Goal: Information Seeking & Learning: Check status

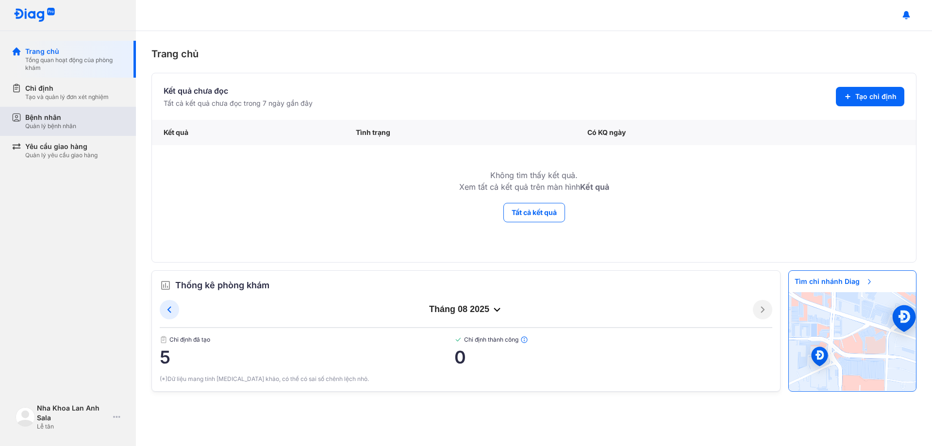
click at [65, 113] on div "Bệnh nhân" at bounding box center [50, 118] width 51 height 10
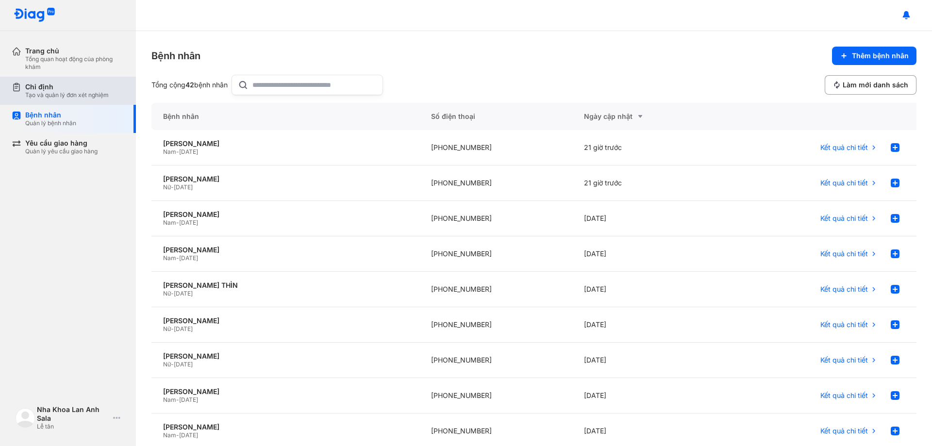
click at [69, 91] on div "Chỉ định" at bounding box center [67, 87] width 84 height 9
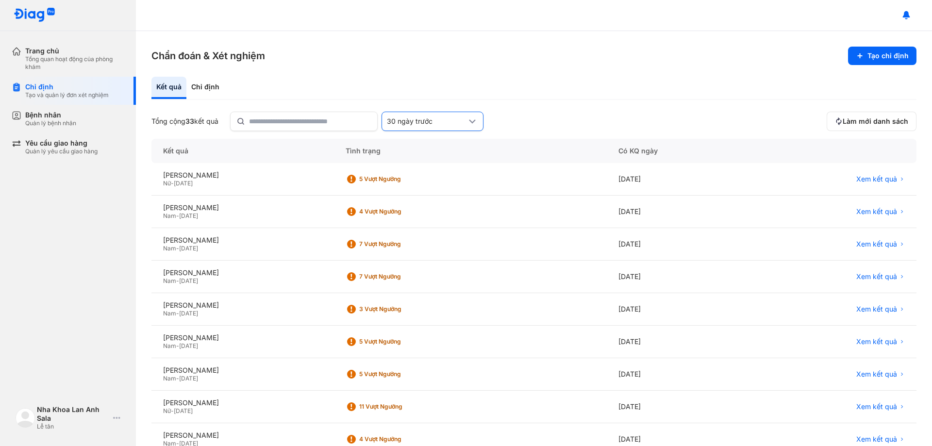
click at [449, 127] on div "30 ngày trước" at bounding box center [433, 121] width 102 height 19
click at [426, 173] on span "7 ngày trước" at bounding box center [411, 174] width 42 height 9
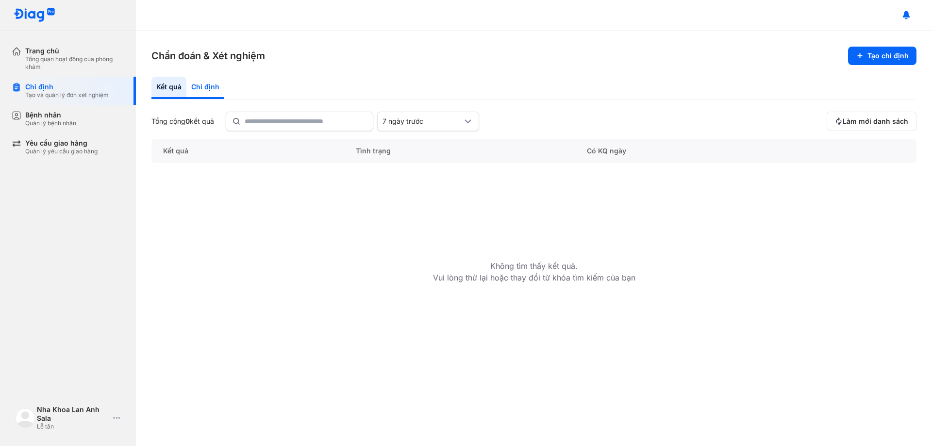
click at [215, 87] on div "Chỉ định" at bounding box center [205, 88] width 38 height 22
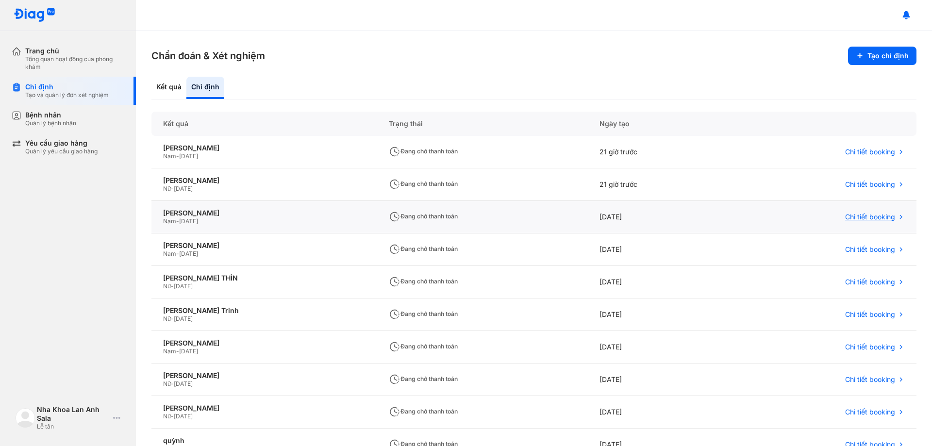
click at [873, 218] on span "Chi tiết booking" at bounding box center [870, 217] width 50 height 9
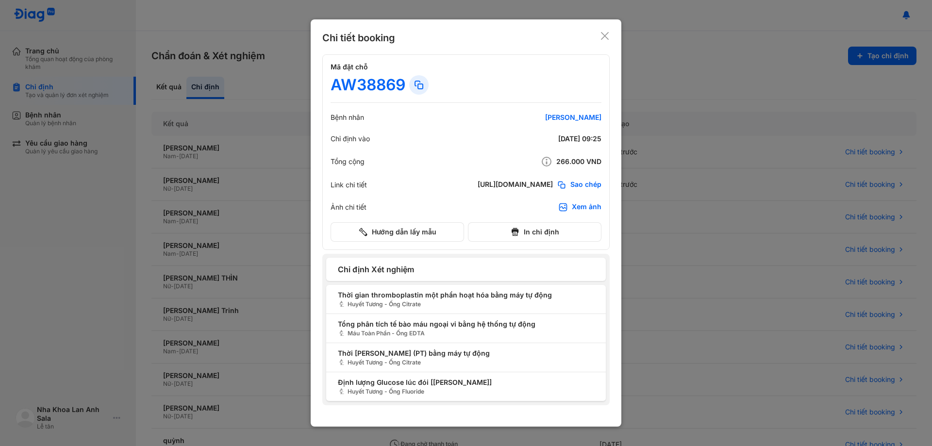
click at [720, 60] on div at bounding box center [466, 223] width 932 height 446
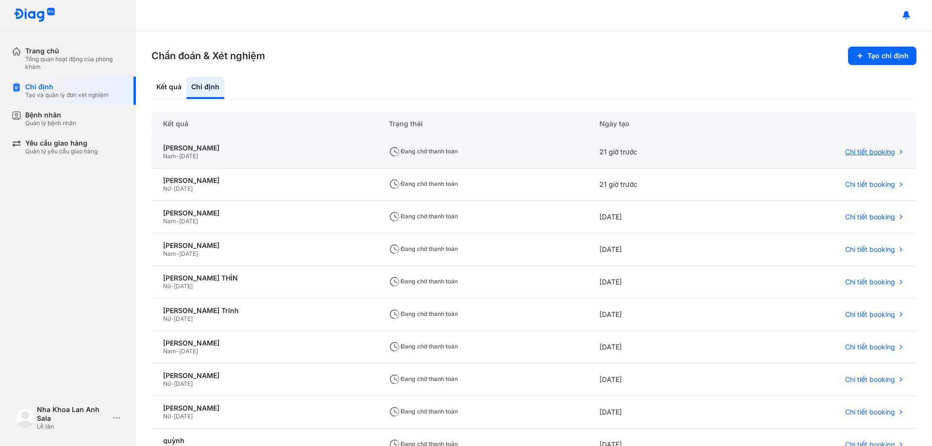
click at [867, 156] on span "Chi tiết booking" at bounding box center [870, 152] width 50 height 9
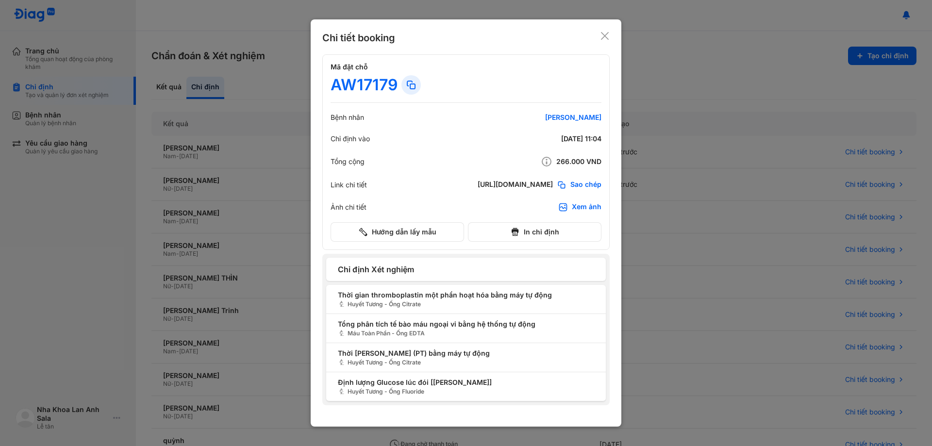
click at [668, 77] on div at bounding box center [466, 223] width 932 height 446
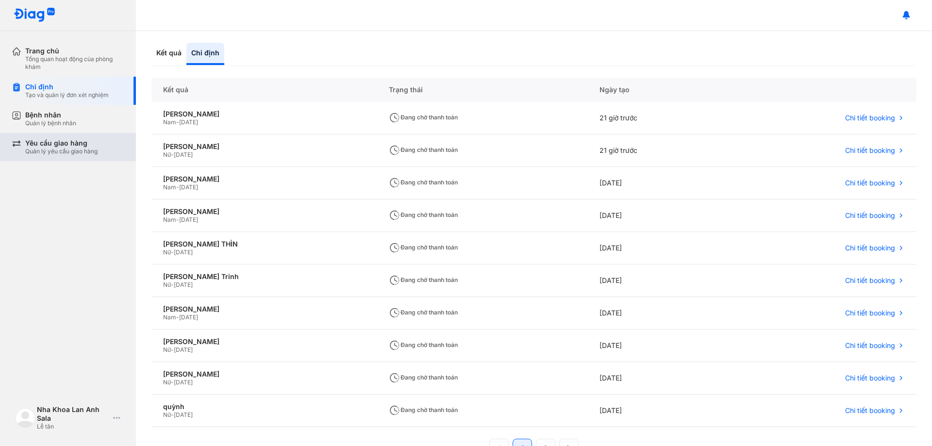
scroll to position [49, 0]
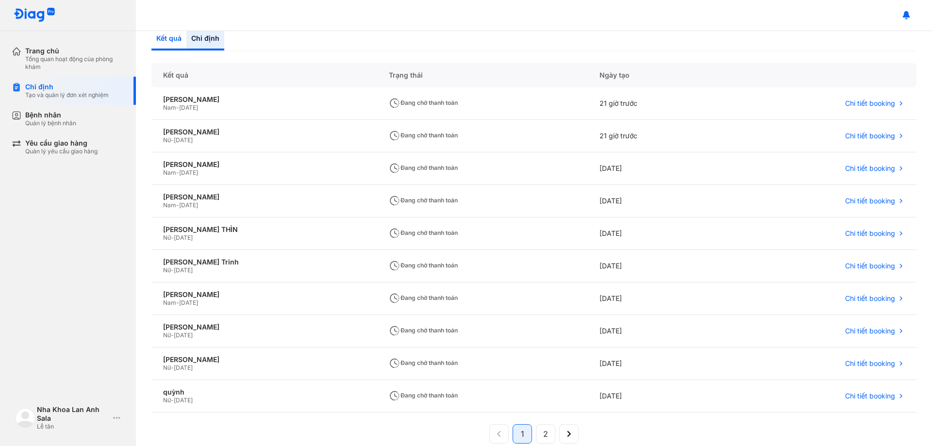
click at [186, 40] on div "Kết quả" at bounding box center [205, 39] width 38 height 22
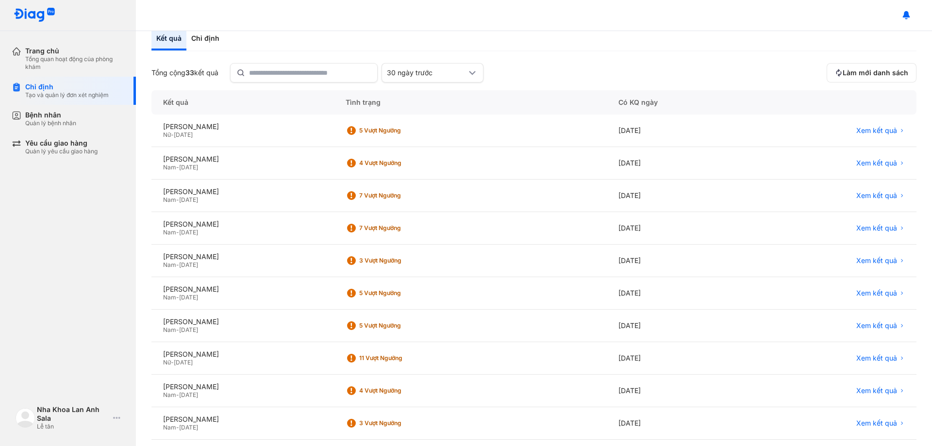
click at [29, 12] on img at bounding box center [35, 15] width 42 height 15
click at [207, 44] on div "Chỉ định" at bounding box center [205, 39] width 38 height 22
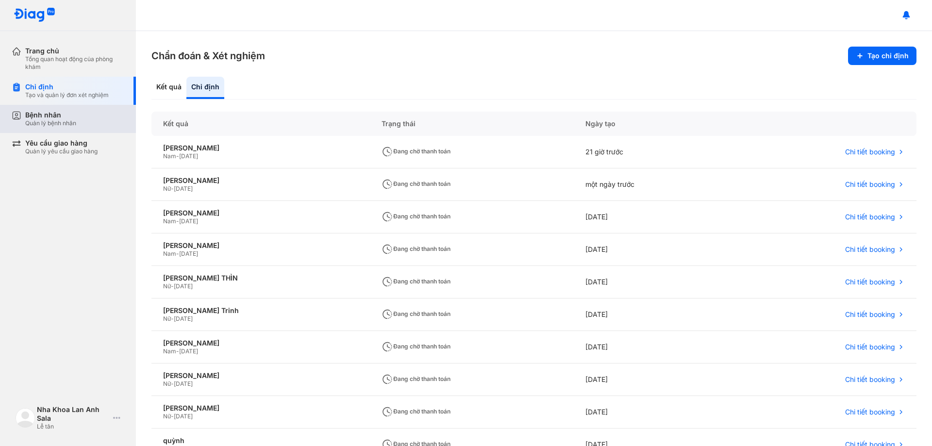
click at [58, 124] on div "Quản lý bệnh nhân" at bounding box center [50, 123] width 51 height 8
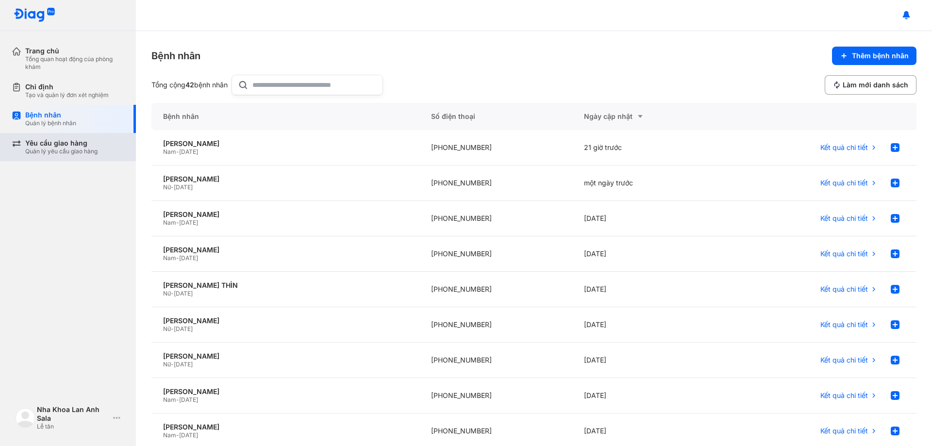
click at [62, 154] on div "Quản lý yêu cầu giao hàng" at bounding box center [61, 152] width 72 height 8
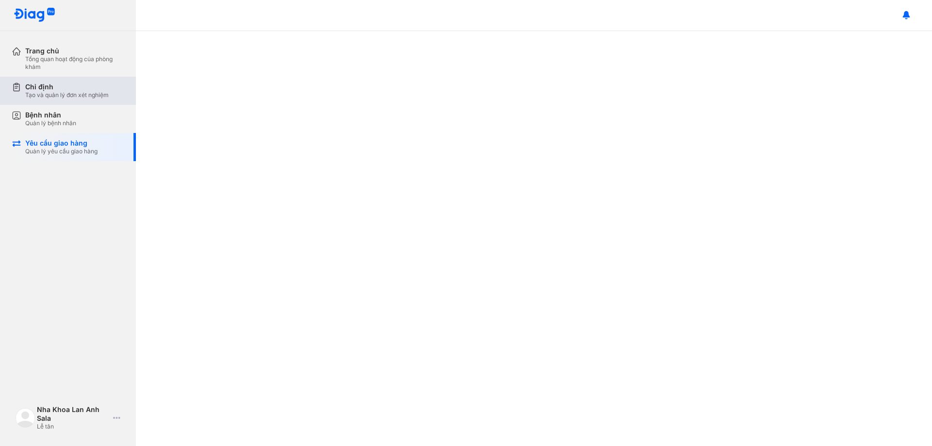
click at [76, 95] on div "Tạo và quản lý đơn xét nghiệm" at bounding box center [67, 95] width 84 height 8
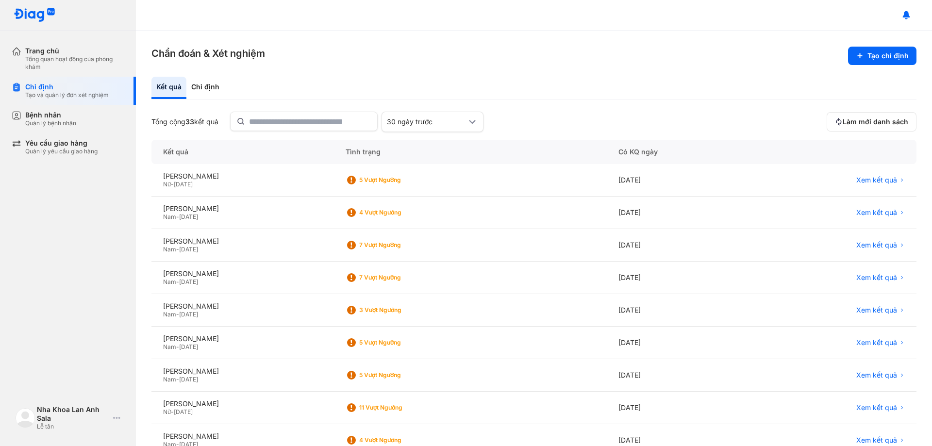
click at [165, 90] on div "Kết quả" at bounding box center [168, 88] width 35 height 22
click at [216, 89] on div "Chỉ định" at bounding box center [205, 88] width 38 height 22
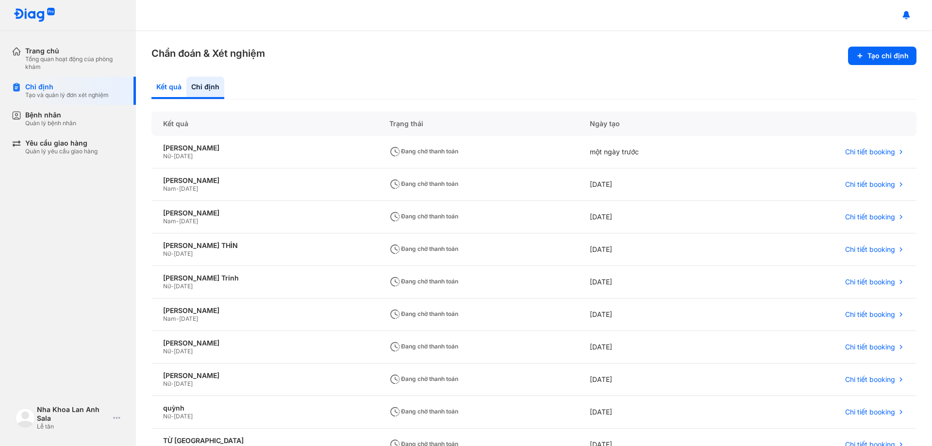
click at [186, 91] on div "Kết quả" at bounding box center [205, 88] width 38 height 22
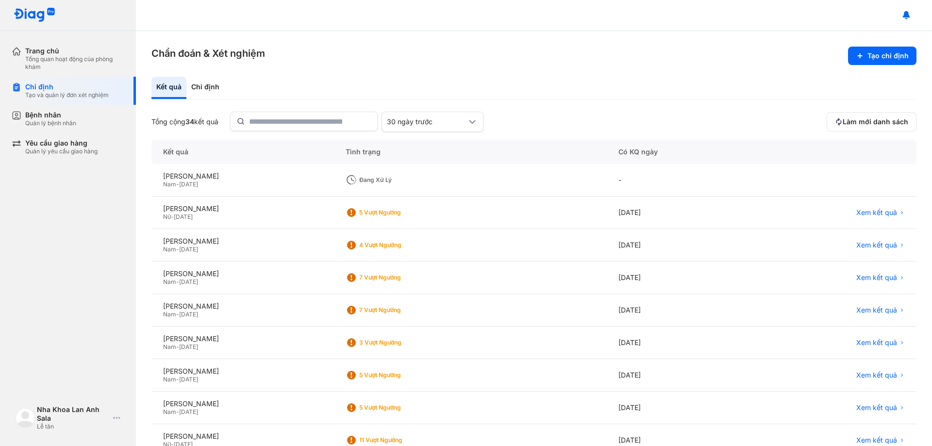
click at [198, 181] on span "[DATE]" at bounding box center [188, 184] width 19 height 7
click at [201, 176] on div "[PERSON_NAME]" at bounding box center [242, 176] width 159 height 9
click at [415, 180] on div "Đang xử lý" at bounding box center [398, 180] width 78 height 8
click at [191, 185] on span "[DATE]" at bounding box center [188, 184] width 19 height 7
click at [197, 179] on div "[PERSON_NAME]" at bounding box center [242, 176] width 159 height 9
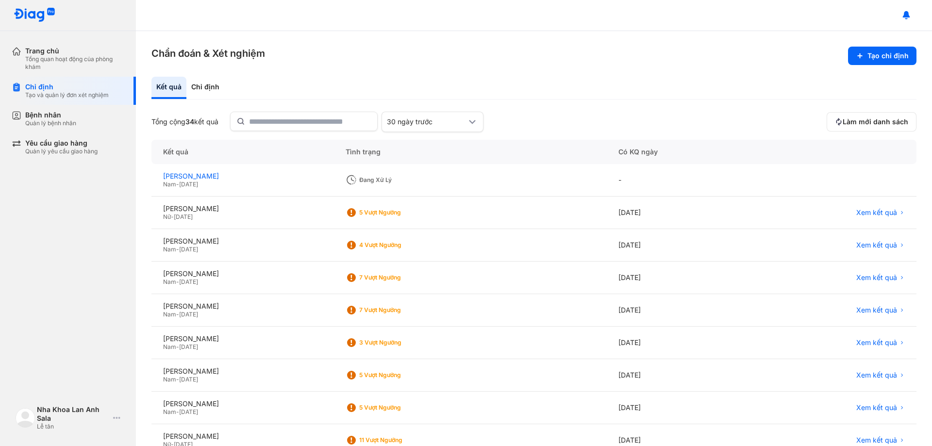
click at [207, 179] on div "[PERSON_NAME]" at bounding box center [242, 176] width 159 height 9
click at [183, 177] on div "[PERSON_NAME]" at bounding box center [242, 176] width 159 height 9
click at [46, 143] on div "Yêu cầu giao hàng" at bounding box center [61, 143] width 72 height 9
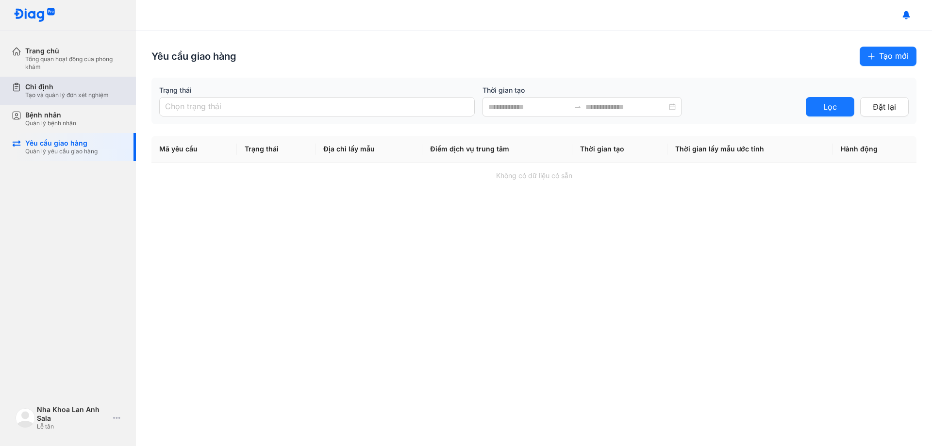
click at [50, 97] on div "Tạo và quản lý đơn xét nghiệm" at bounding box center [67, 95] width 84 height 8
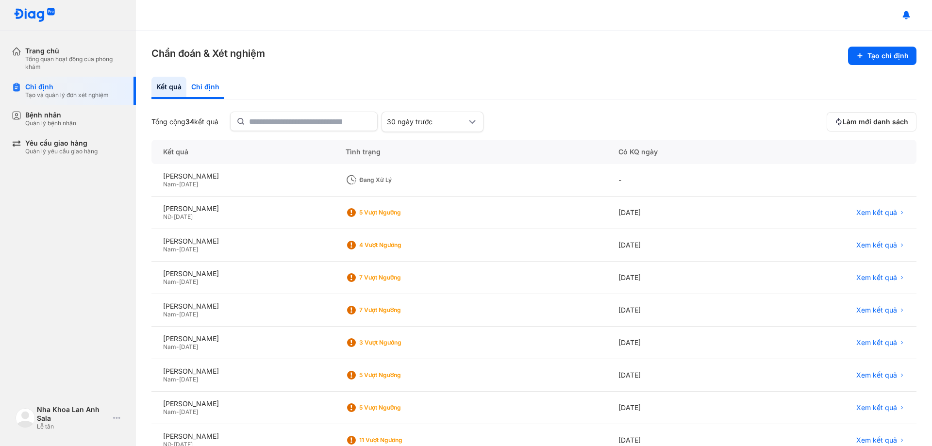
click at [206, 87] on div "Chỉ định" at bounding box center [205, 88] width 38 height 22
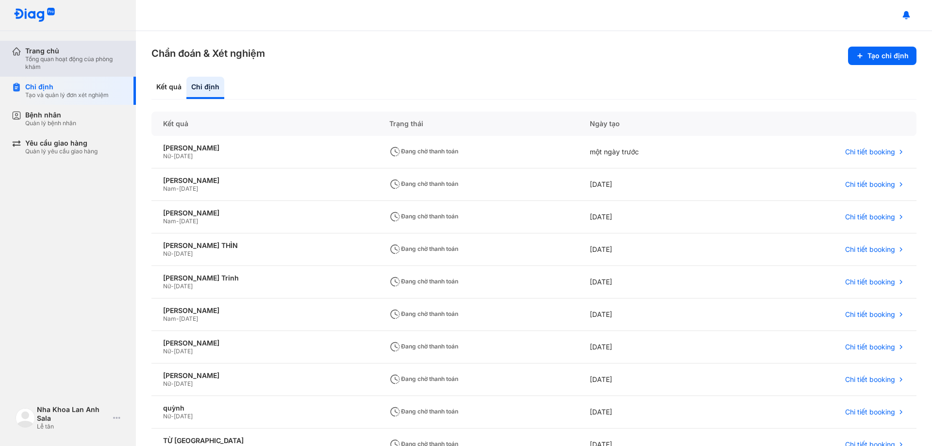
click at [50, 61] on div "Tổng quan hoạt động của phòng khám" at bounding box center [74, 63] width 99 height 16
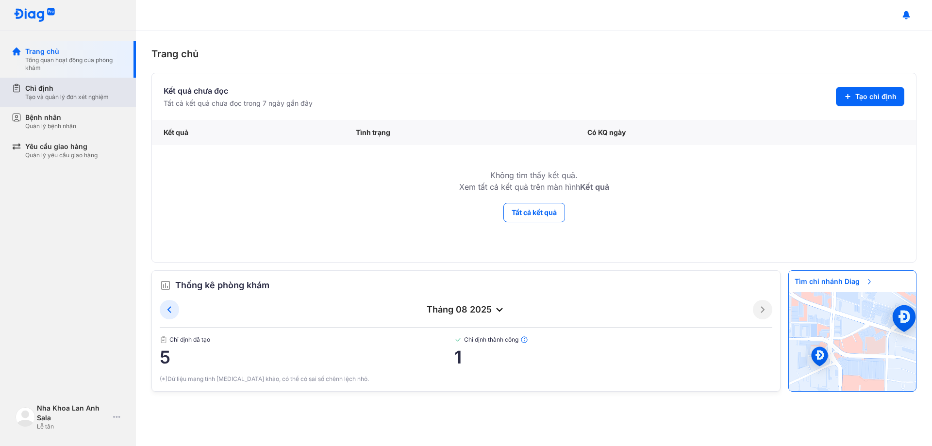
click at [70, 94] on div "Tạo và quản lý đơn xét nghiệm" at bounding box center [67, 97] width 84 height 8
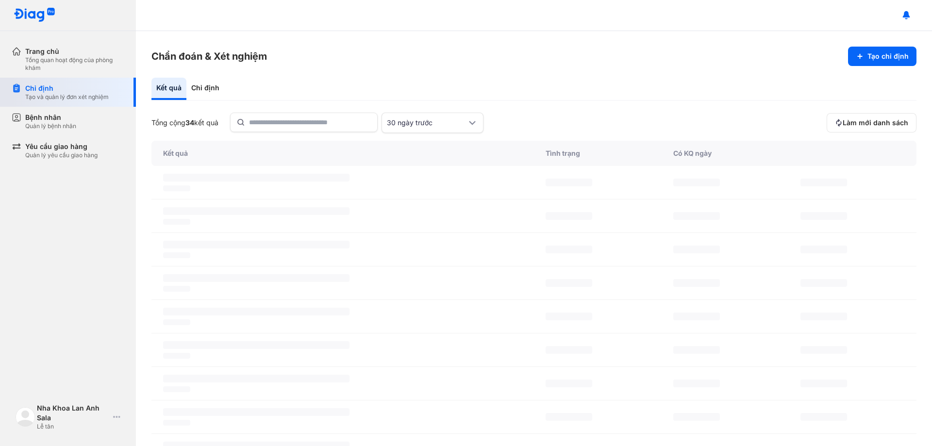
click at [70, 94] on div "Tạo và quản lý đơn xét nghiệm" at bounding box center [67, 97] width 84 height 8
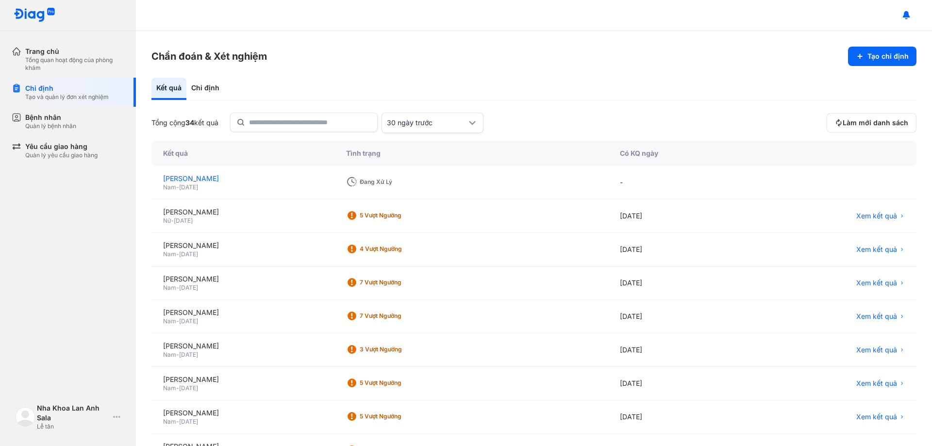
click at [172, 180] on div "[PERSON_NAME]" at bounding box center [243, 179] width 160 height 10
click at [72, 131] on div "Bệnh nhân Quản lý bệnh nhân" at bounding box center [74, 121] width 124 height 29
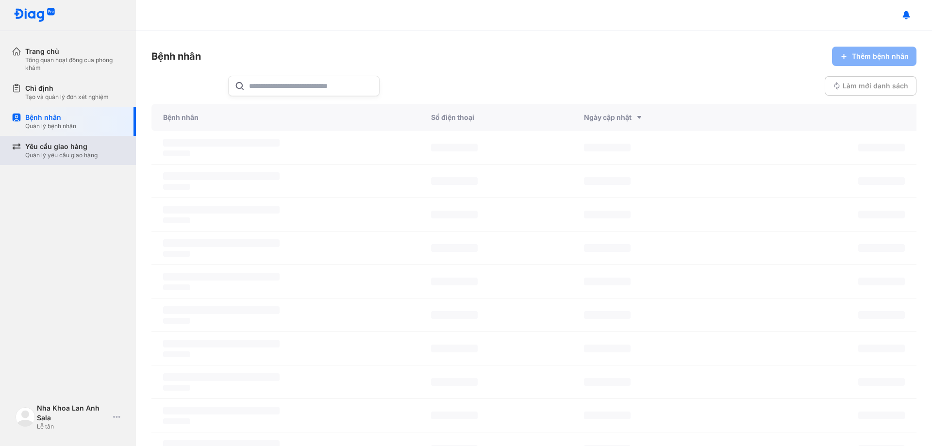
click at [72, 155] on div "Quản lý yêu cầu giao hàng" at bounding box center [61, 155] width 72 height 8
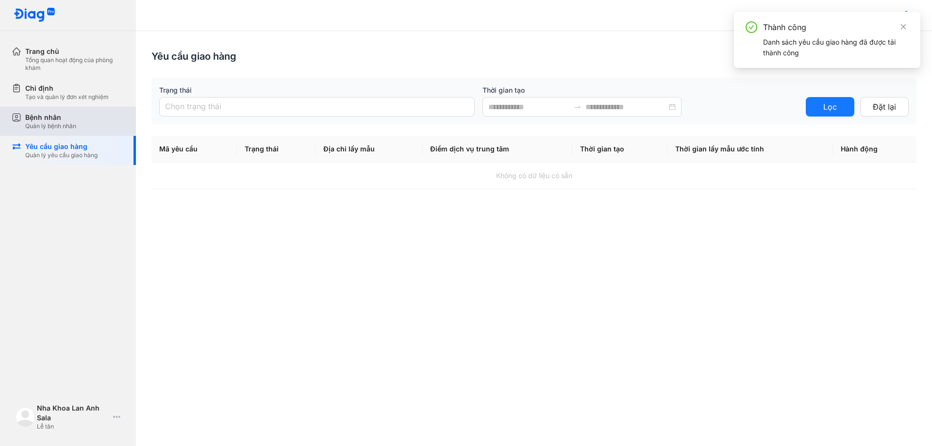
click at [79, 125] on div "Bệnh nhân Quản lý bệnh nhân" at bounding box center [74, 121] width 99 height 17
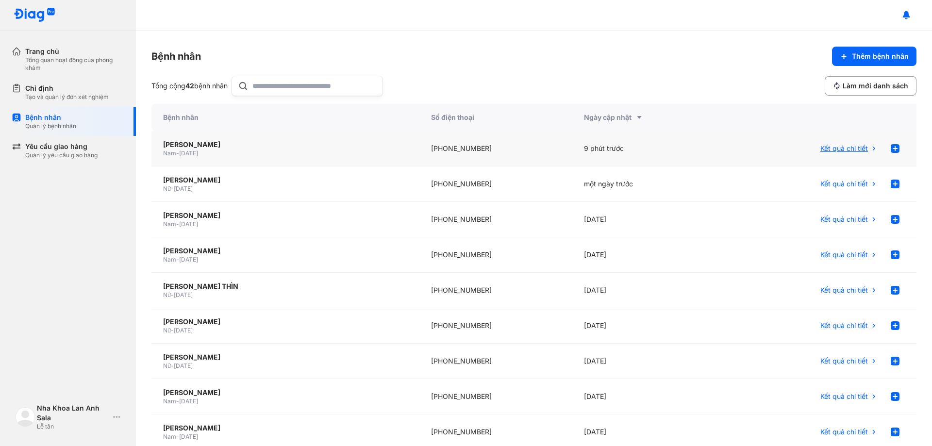
click at [846, 147] on span "Kết quả chi tiết" at bounding box center [845, 149] width 48 height 10
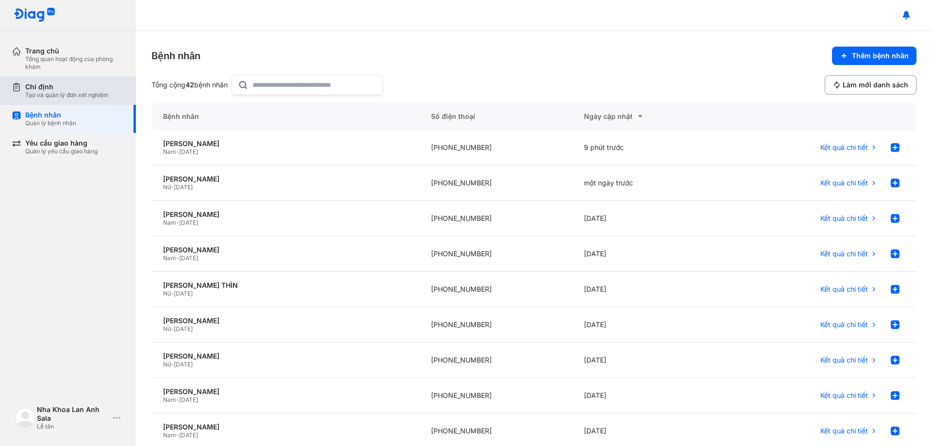
click at [46, 90] on div "Chỉ định" at bounding box center [67, 87] width 84 height 9
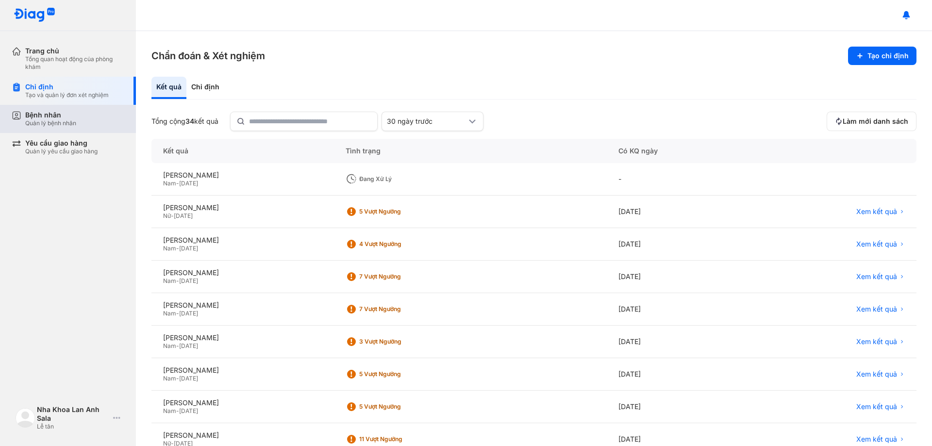
click at [41, 123] on div "Quản lý bệnh nhân" at bounding box center [50, 123] width 51 height 8
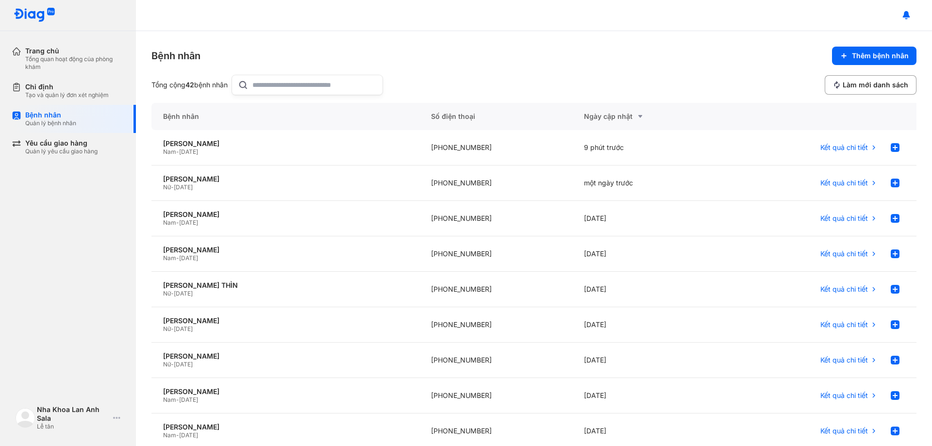
click at [33, 15] on img at bounding box center [35, 15] width 42 height 15
click at [119, 422] on div "Nha Khoa Lan Anh Sala Lễ tân" at bounding box center [68, 418] width 113 height 33
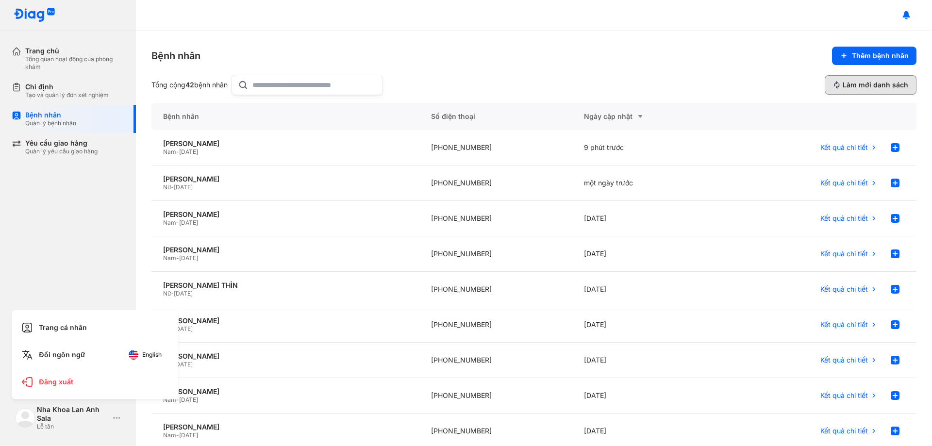
click at [866, 86] on span "Làm mới danh sách" at bounding box center [876, 85] width 66 height 9
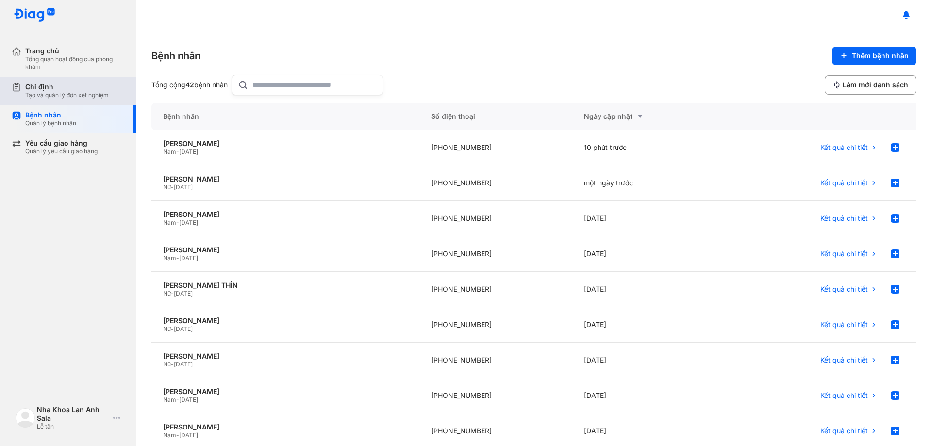
click at [60, 94] on div "Tạo và quản lý đơn xét nghiệm" at bounding box center [67, 95] width 84 height 8
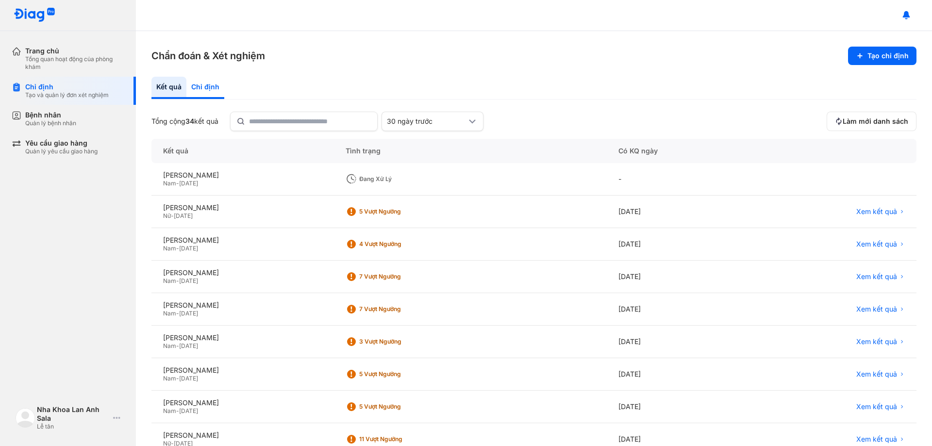
click at [216, 87] on div "Chỉ định" at bounding box center [205, 88] width 38 height 22
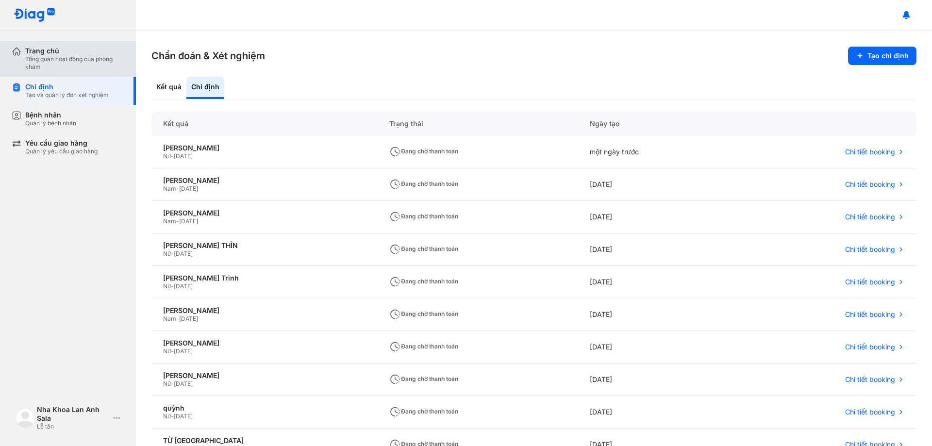
click at [72, 61] on div "Tổng quan hoạt động của phòng khám" at bounding box center [74, 63] width 99 height 16
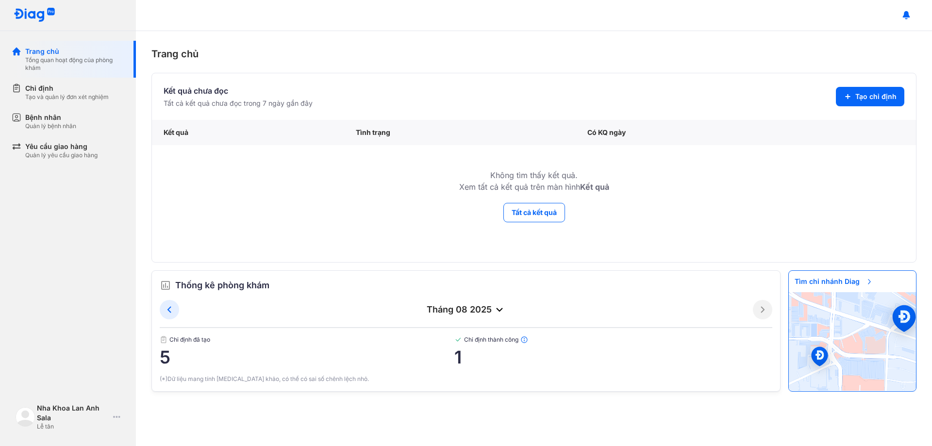
click at [22, 20] on img at bounding box center [35, 15] width 42 height 15
